Goal: Transaction & Acquisition: Purchase product/service

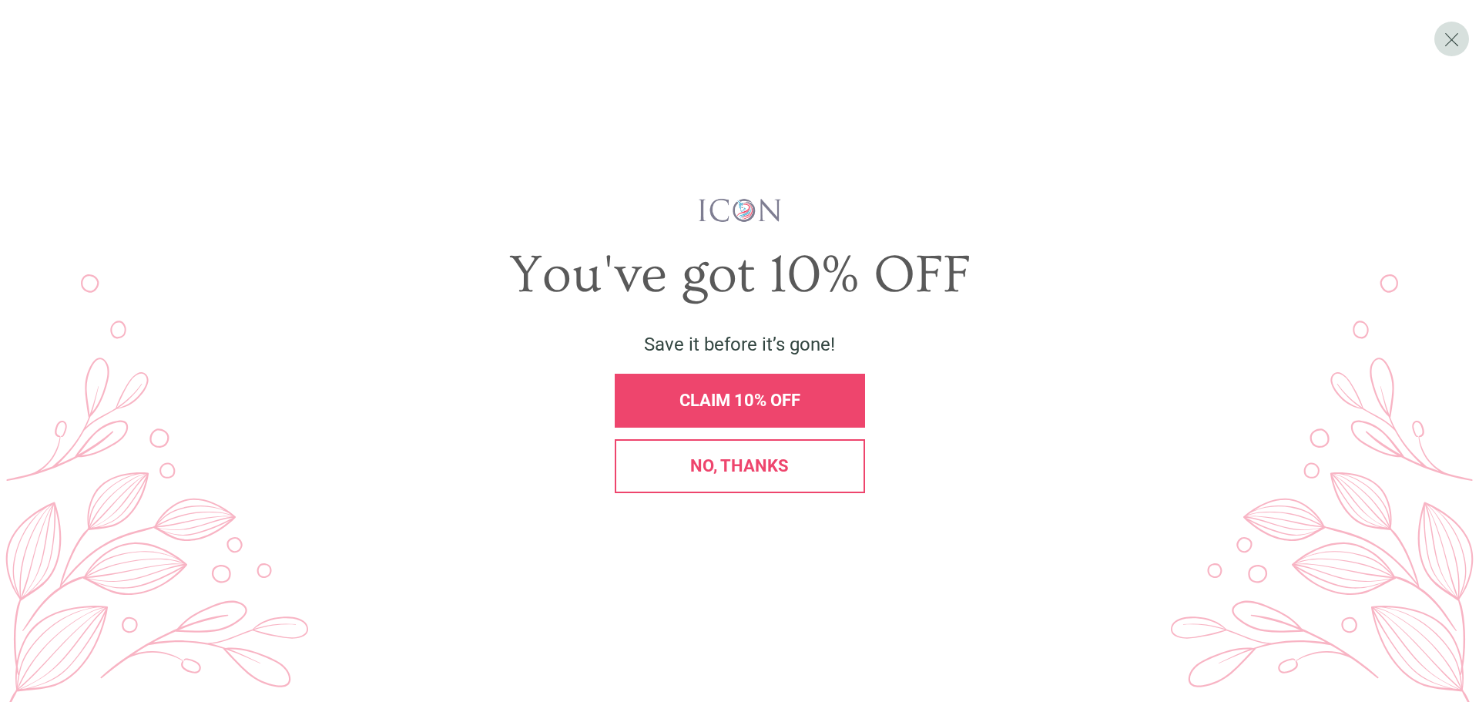
click at [733, 474] on span "No, thanks" at bounding box center [739, 465] width 99 height 19
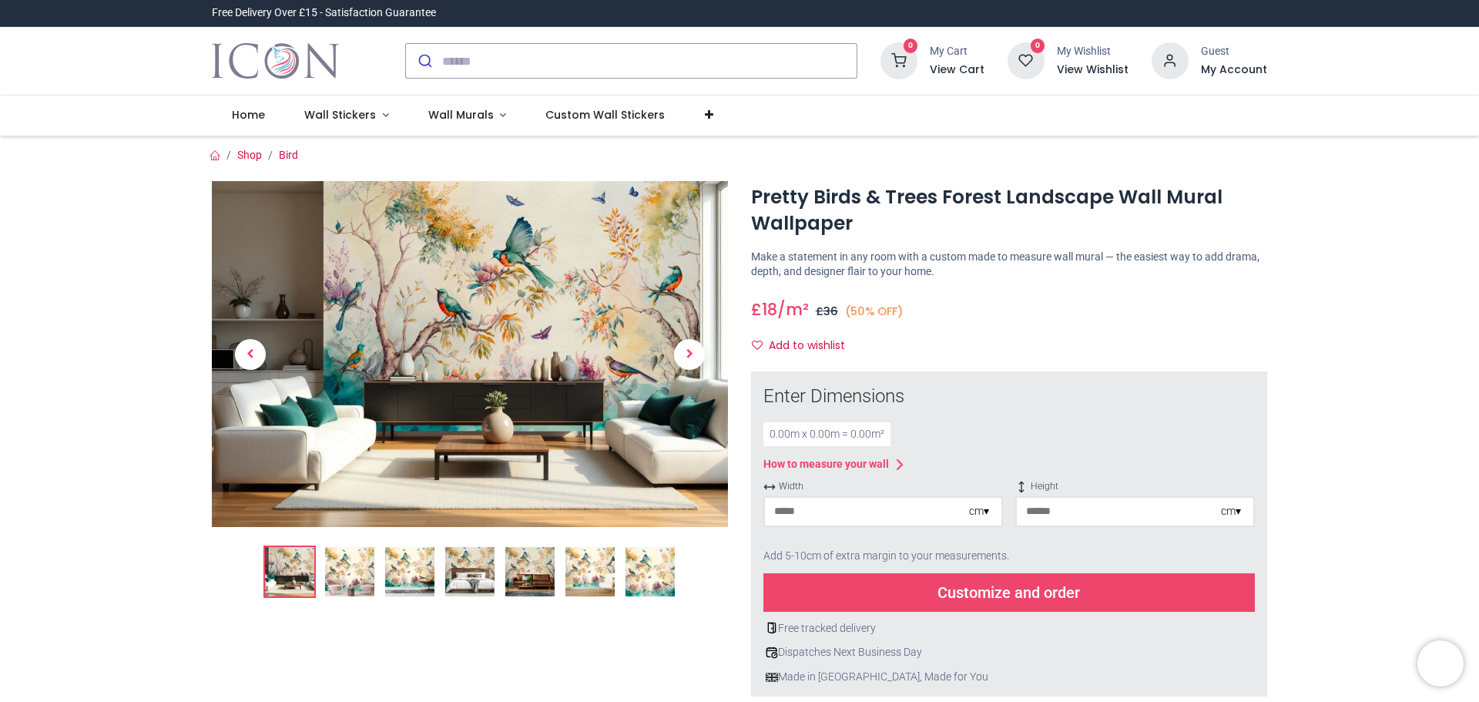
click at [787, 433] on div "0.00 m x 0.00 m = 0.00 m²" at bounding box center [826, 434] width 127 height 25
click at [807, 435] on div "0.00 m x 0.00 m = 0.00 m²" at bounding box center [826, 434] width 127 height 25
click at [841, 433] on div "0.00 m x 0.00 m = 0.00 m²" at bounding box center [826, 434] width 127 height 25
click at [824, 422] on div "0.00 m x 0.00 m = 0.00 m²" at bounding box center [826, 434] width 127 height 25
click at [819, 438] on div "0.00 m x 0.00 m = 0.00 m²" at bounding box center [826, 434] width 127 height 25
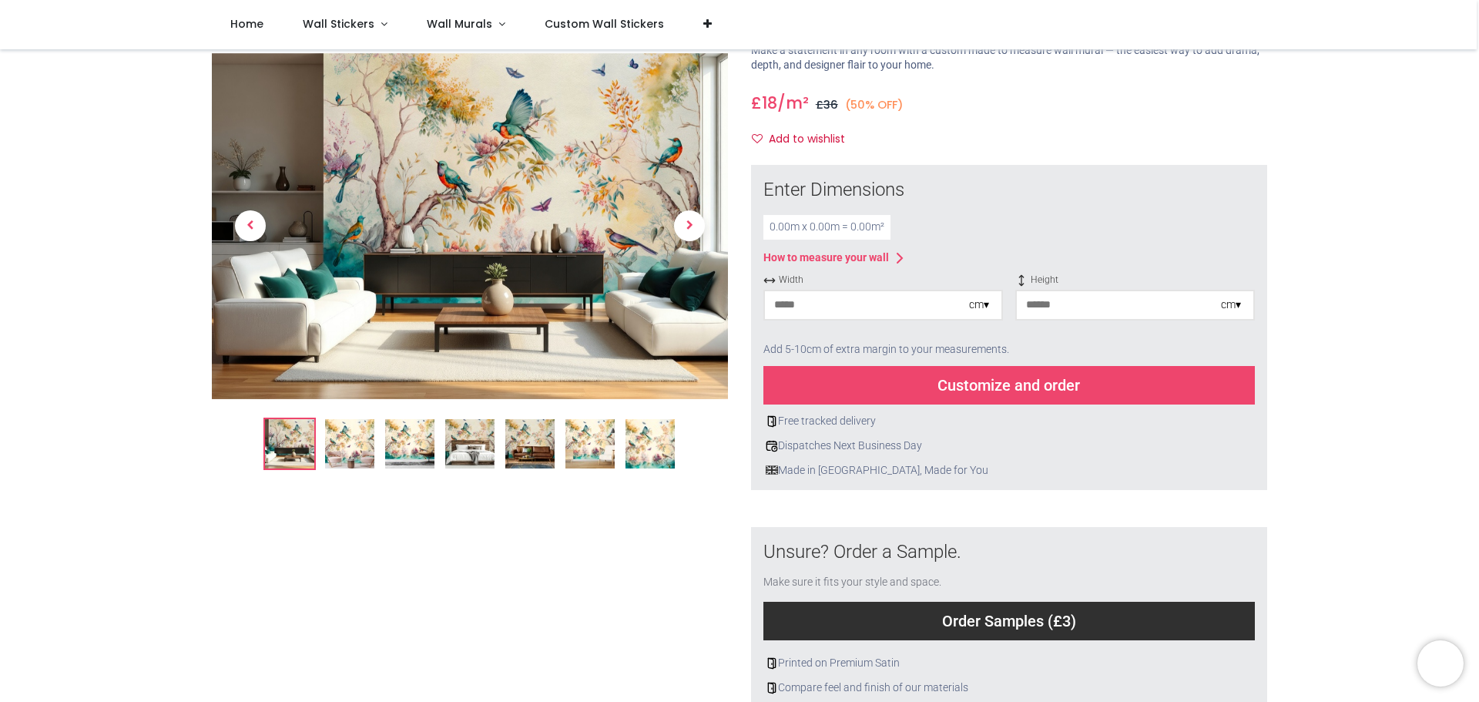
scroll to position [77, 0]
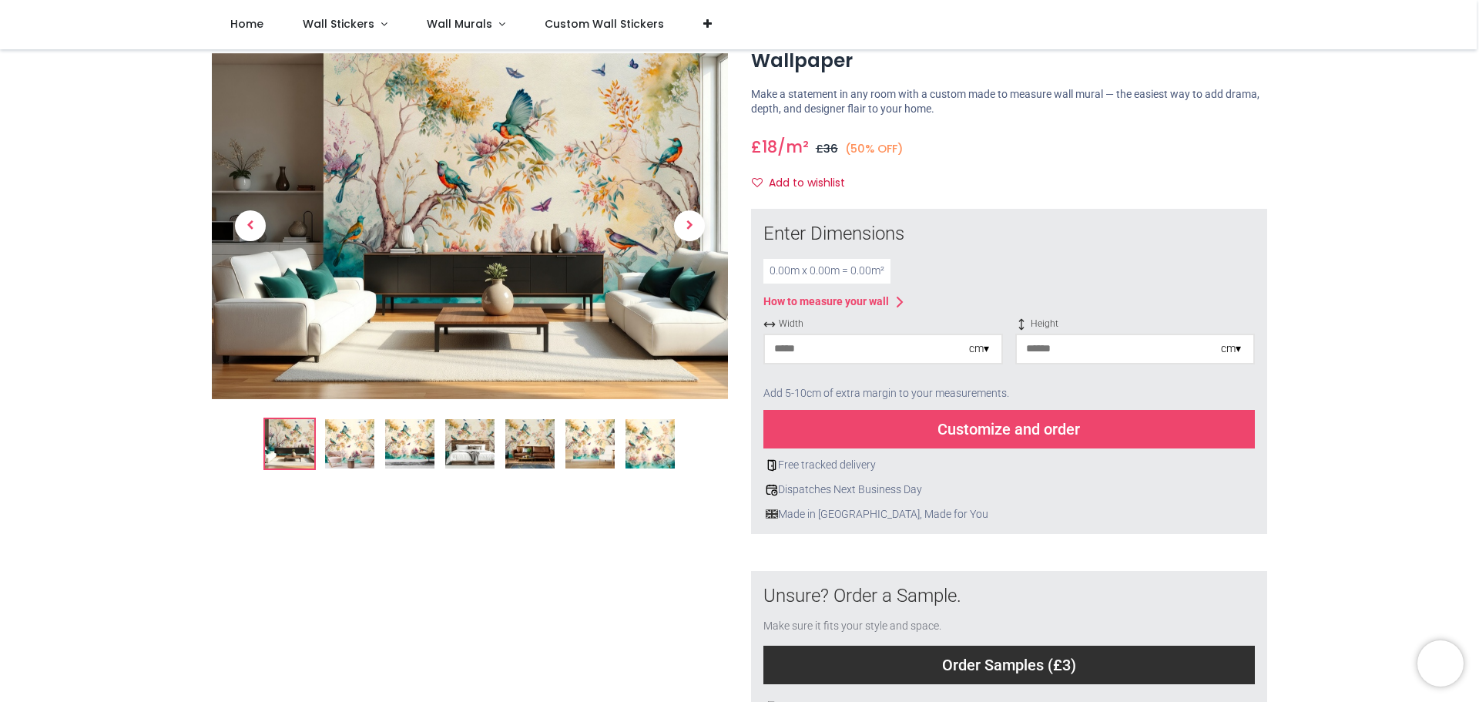
click at [801, 273] on div "0.00 m x 0.00 m = 0.00 m²" at bounding box center [826, 271] width 127 height 25
click at [866, 350] on input "number" at bounding box center [867, 349] width 204 height 28
type input "***"
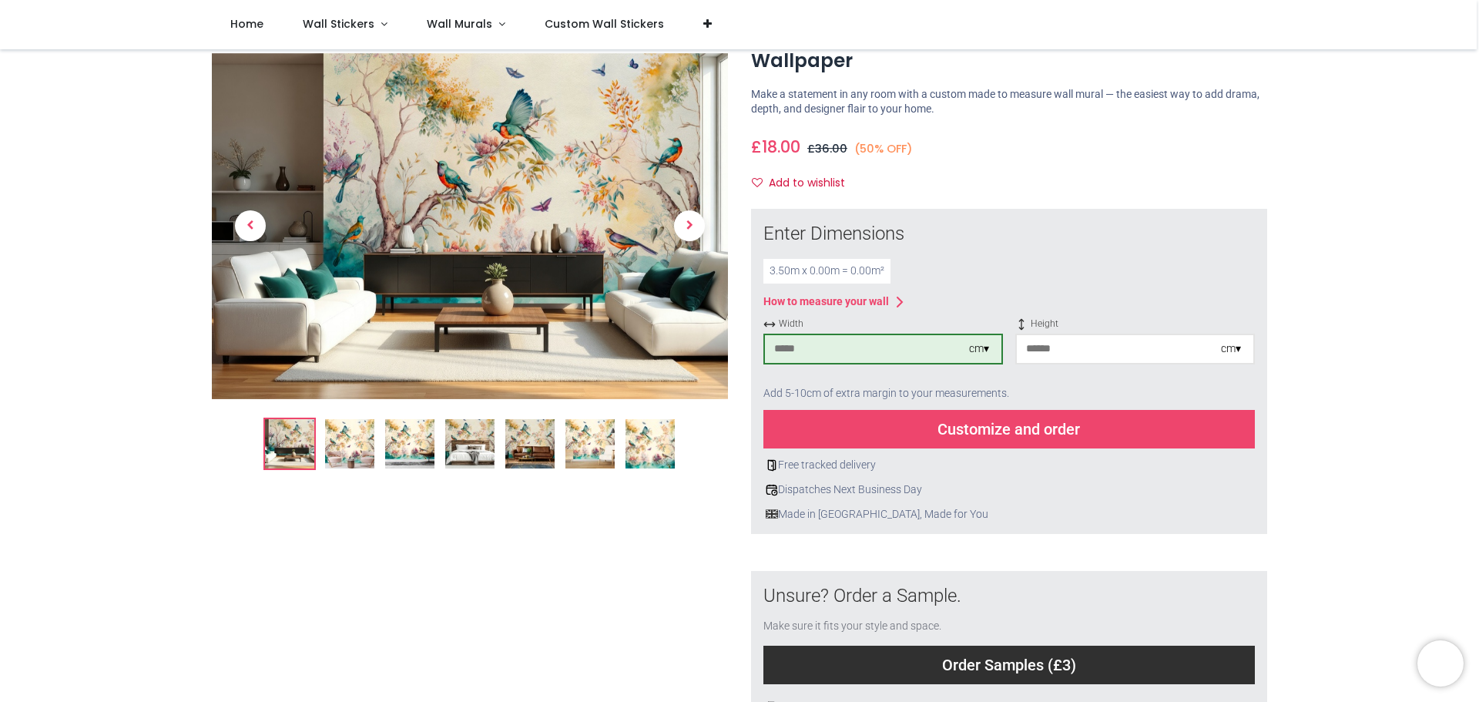
click at [1052, 350] on input "number" at bounding box center [1119, 349] width 204 height 28
click at [1073, 346] on input "*****" at bounding box center [1119, 349] width 204 height 28
type input "***"
click at [1034, 391] on div "Add 5-10cm of extra margin to your measurements." at bounding box center [1009, 394] width 492 height 34
click at [1015, 427] on div "Customize and order" at bounding box center [1009, 429] width 492 height 39
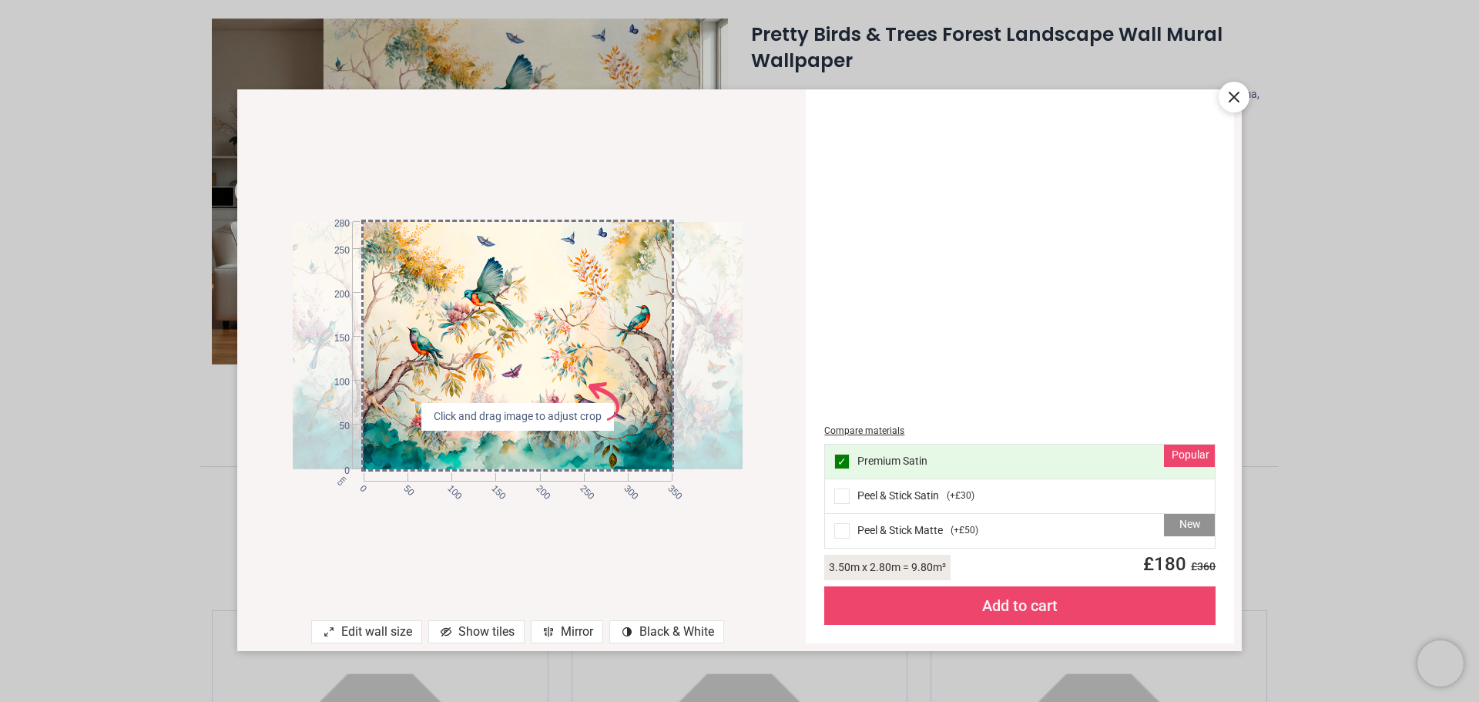
drag, startPoint x: 1233, startPoint y: 99, endPoint x: 1161, endPoint y: 149, distance: 88.5
click at [1233, 98] on icon at bounding box center [1234, 96] width 9 height 9
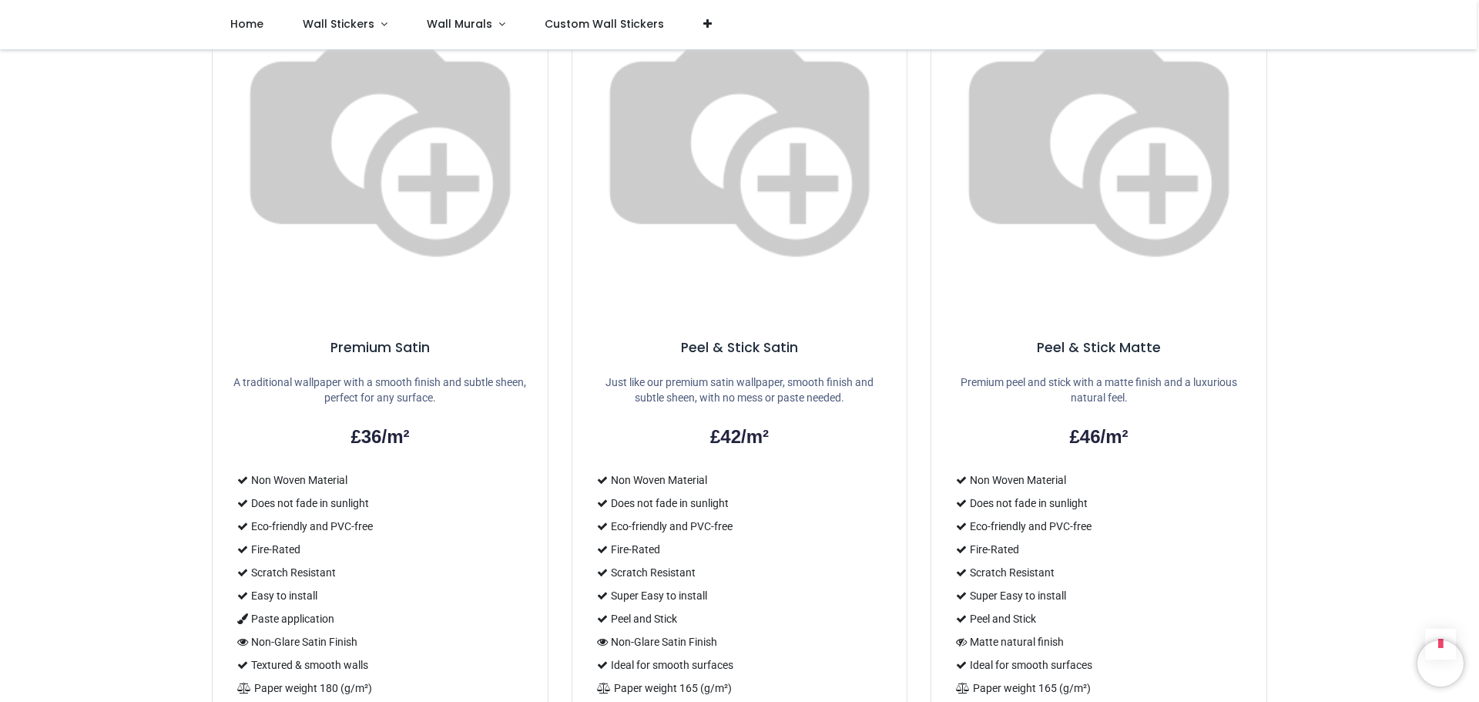
scroll to position [1387, 0]
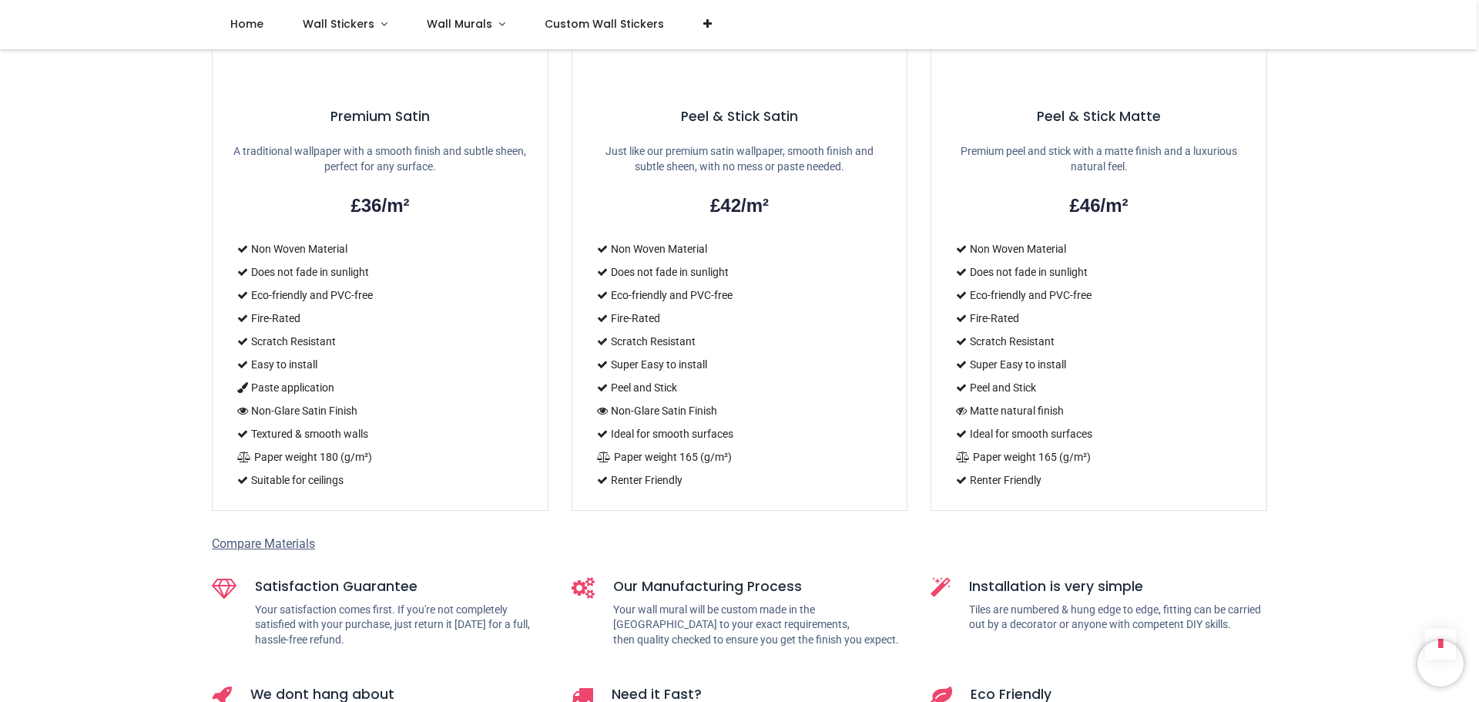
drag, startPoint x: 344, startPoint y: 368, endPoint x: 250, endPoint y: 138, distance: 248.8
click at [250, 237] on ul "Non Woven Material Does not fade in sunlight Eco-friendly and PVC-free Fire-Rat…" at bounding box center [380, 364] width 298 height 254
copy ul "Non Woven Material Does not fade in sunlight Eco-friendly and PVC-free Fire-Rat…"
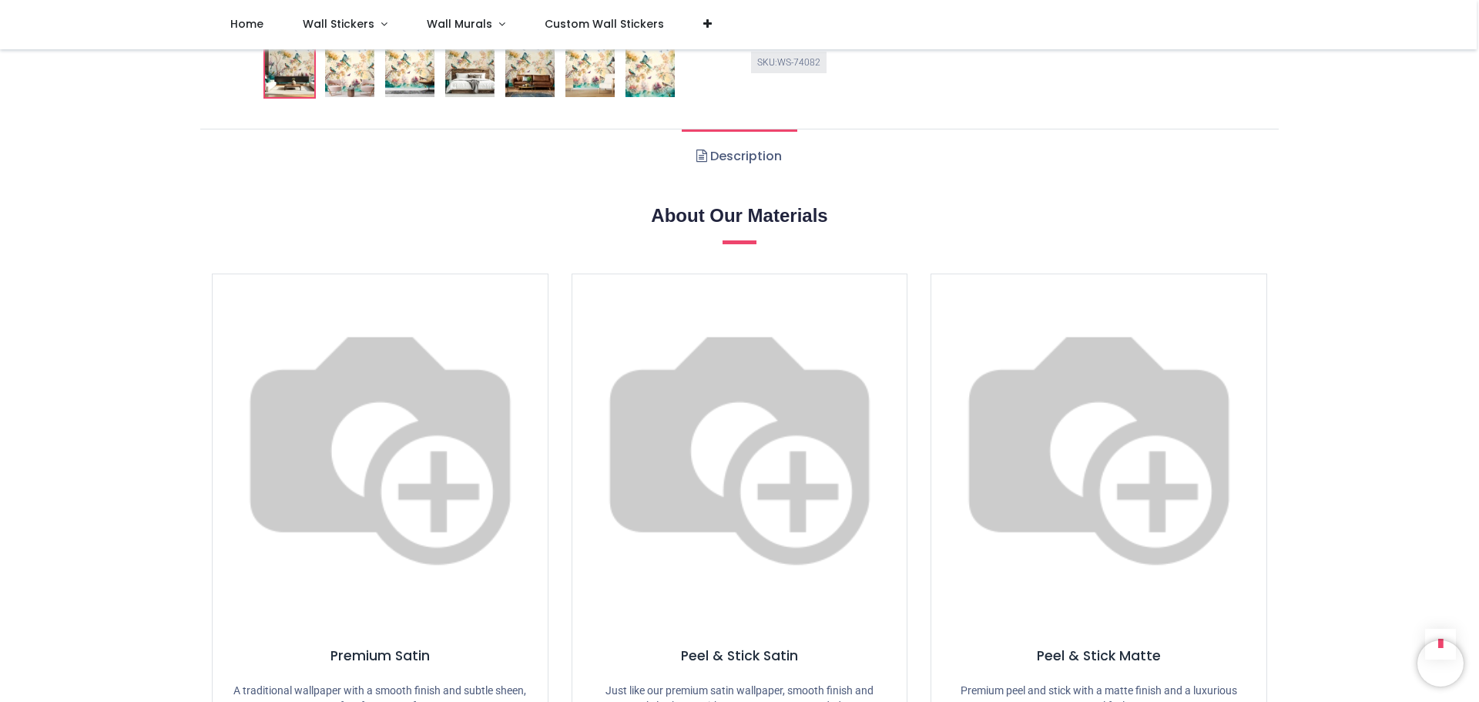
scroll to position [539, 0]
